Goal: Information Seeking & Learning: Learn about a topic

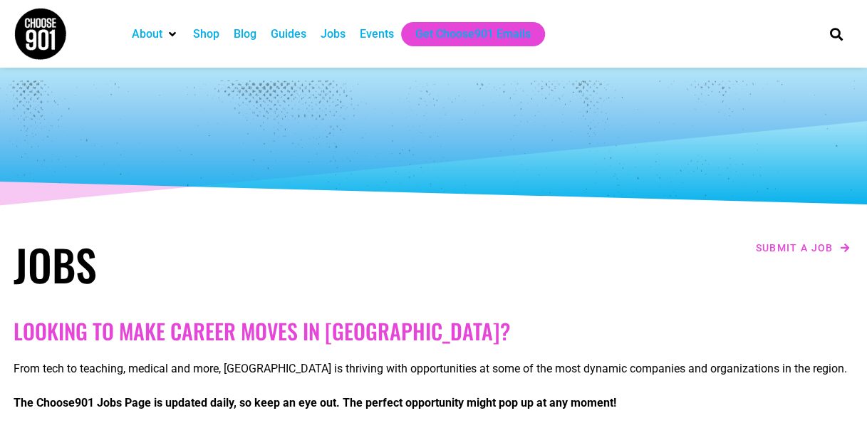
click at [344, 33] on div "Jobs" at bounding box center [333, 34] width 25 height 17
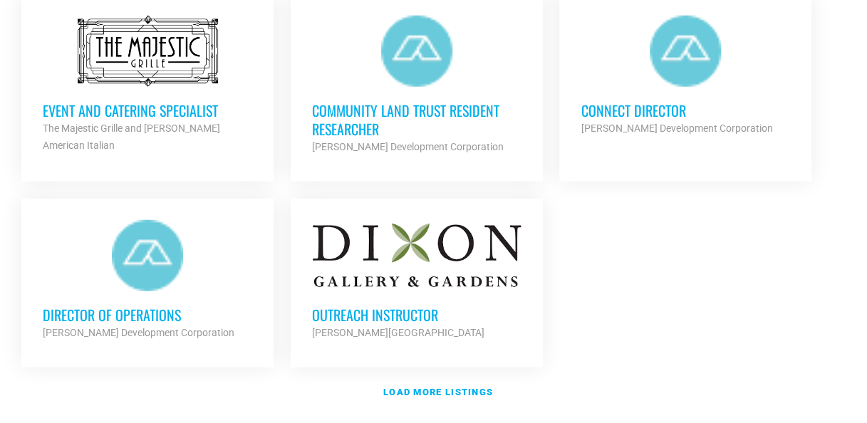
scroll to position [1696, 0]
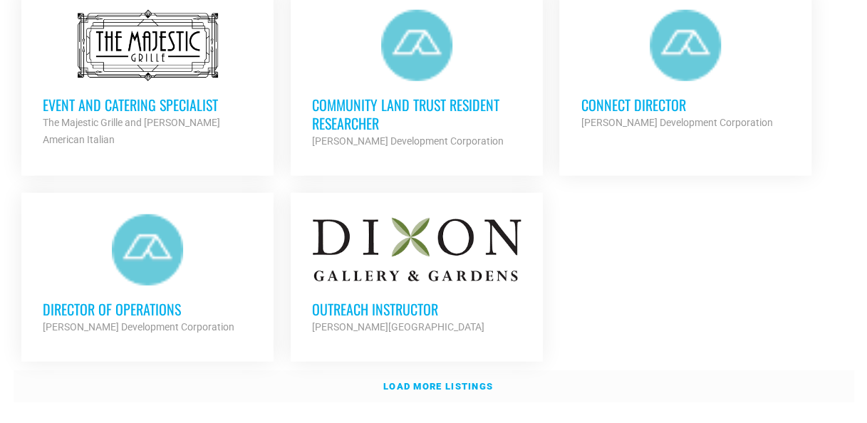
click at [446, 381] on strong "Load more listings" at bounding box center [438, 386] width 110 height 11
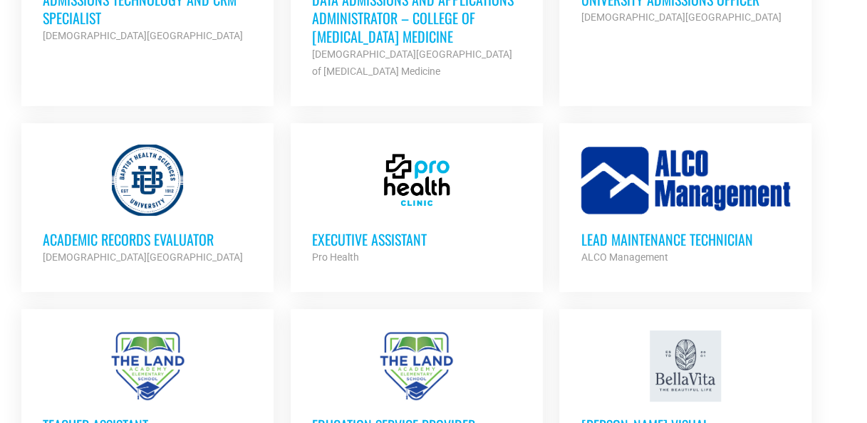
scroll to position [2618, 0]
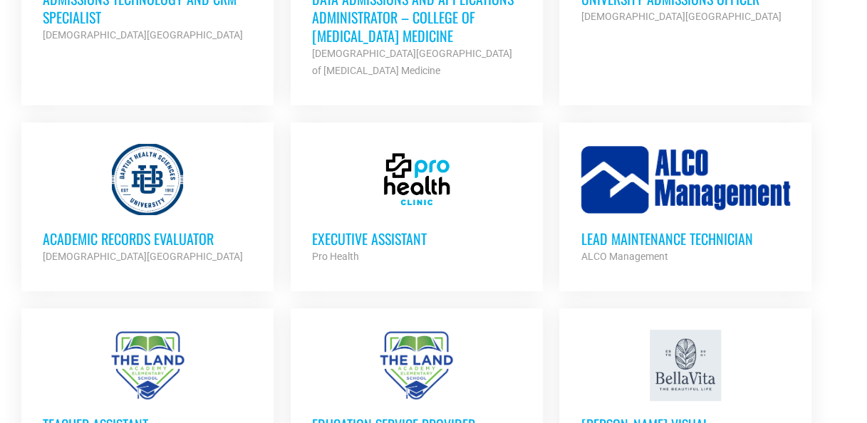
click at [420, 248] on div "Pro Health" at bounding box center [416, 256] width 209 height 17
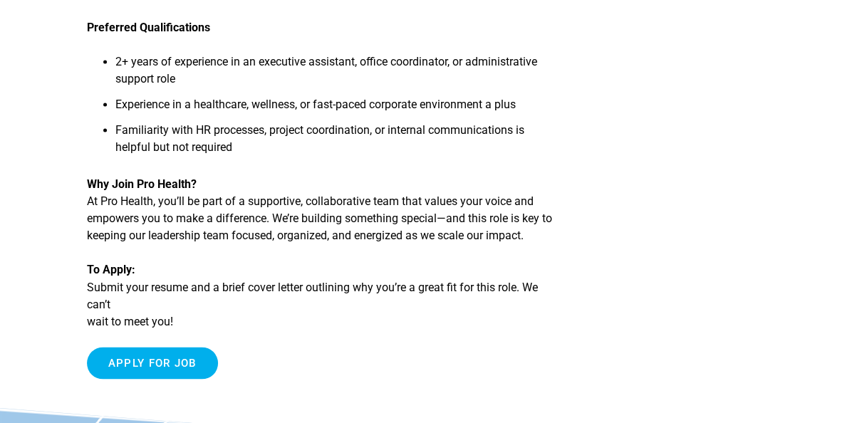
scroll to position [1030, 0]
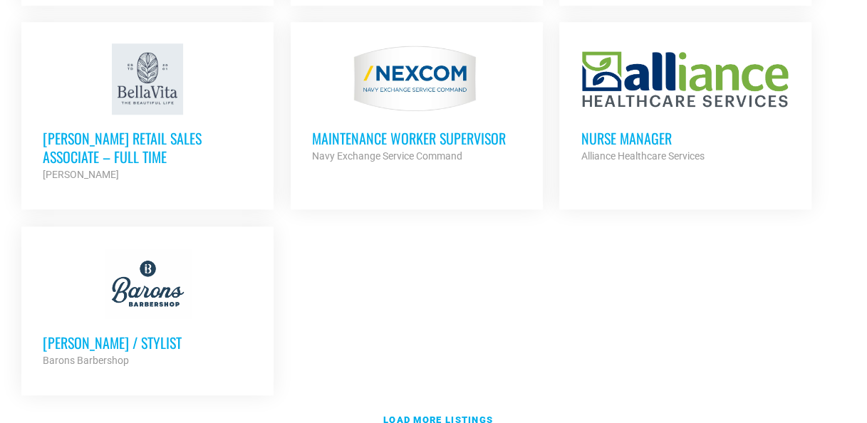
scroll to position [3109, 0]
click at [433, 414] on strong "Load more listings" at bounding box center [438, 419] width 110 height 11
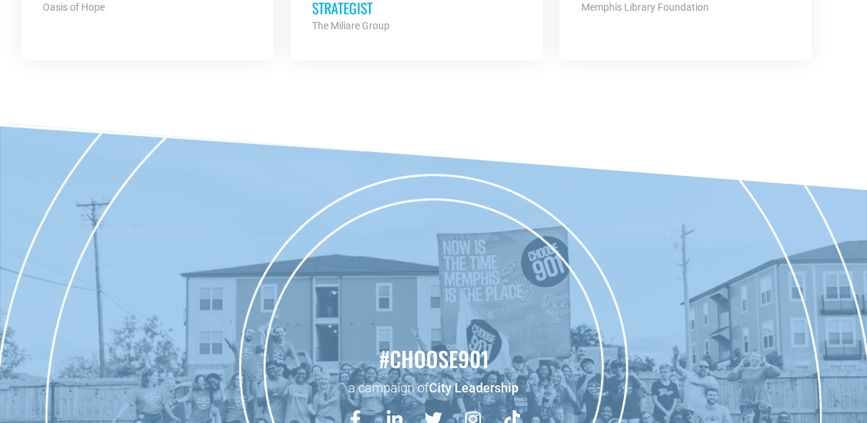
scroll to position [4487, 0]
